Goal: Task Accomplishment & Management: Manage account settings

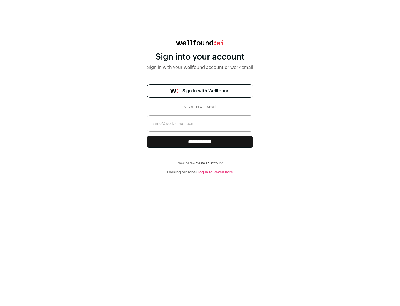
click at [206, 91] on span "Sign in with Wellfound" at bounding box center [205, 90] width 47 height 7
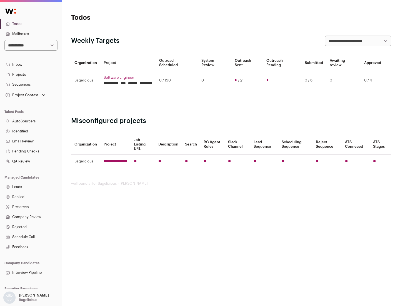
click at [31, 74] on link "Projects" at bounding box center [31, 74] width 62 height 10
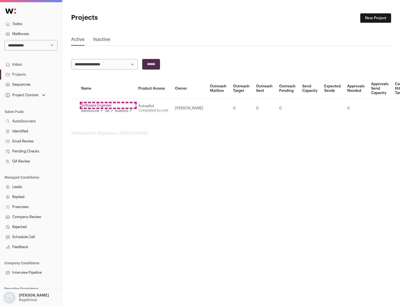
click at [108, 105] on link "Software Engineer" at bounding box center [106, 105] width 51 height 4
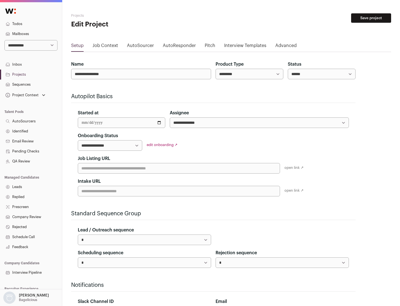
click at [371, 18] on button "Save project" at bounding box center [371, 17] width 40 height 9
